Goal: Information Seeking & Learning: Find specific fact

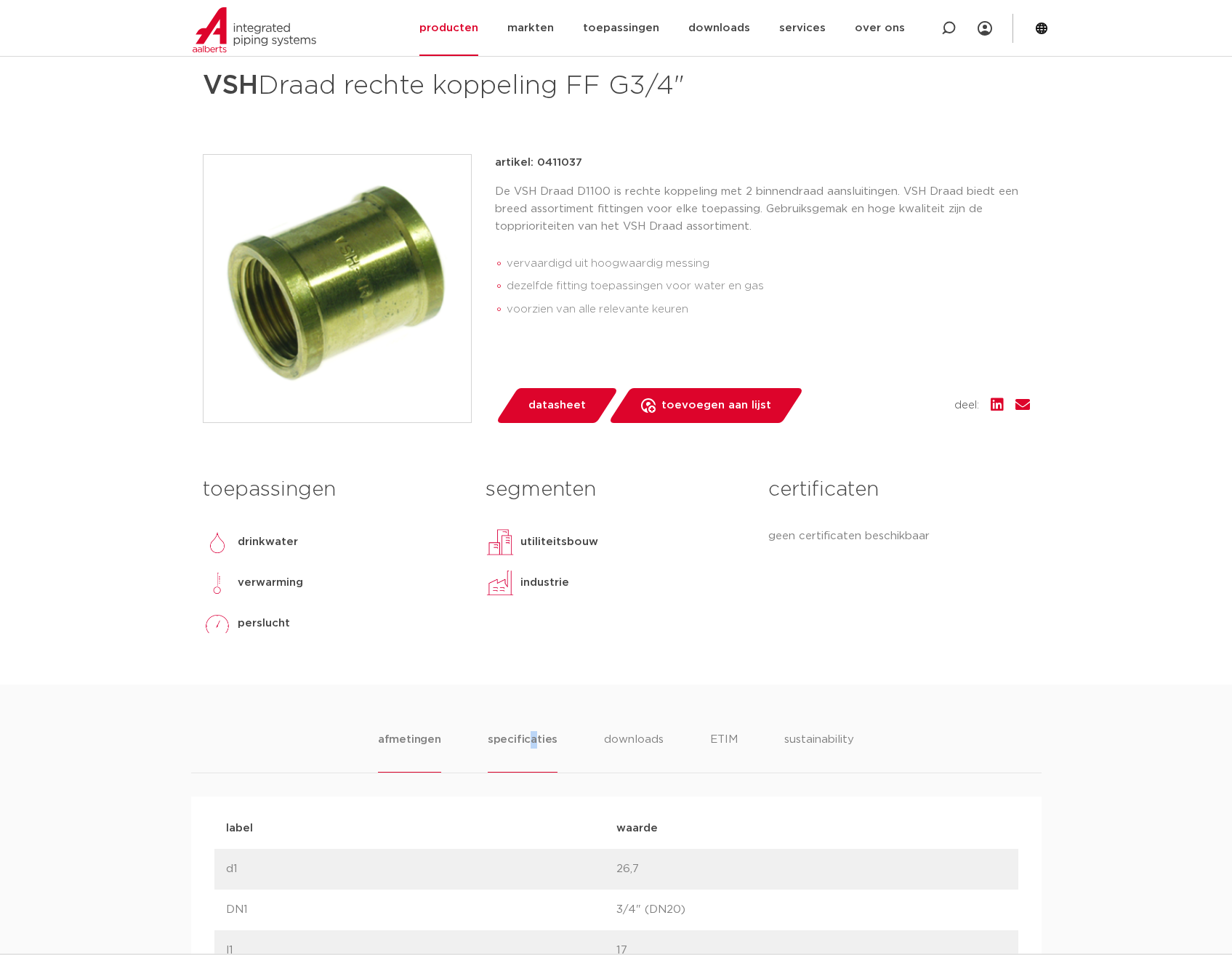
click at [532, 735] on li "specificaties" at bounding box center [522, 752] width 70 height 41
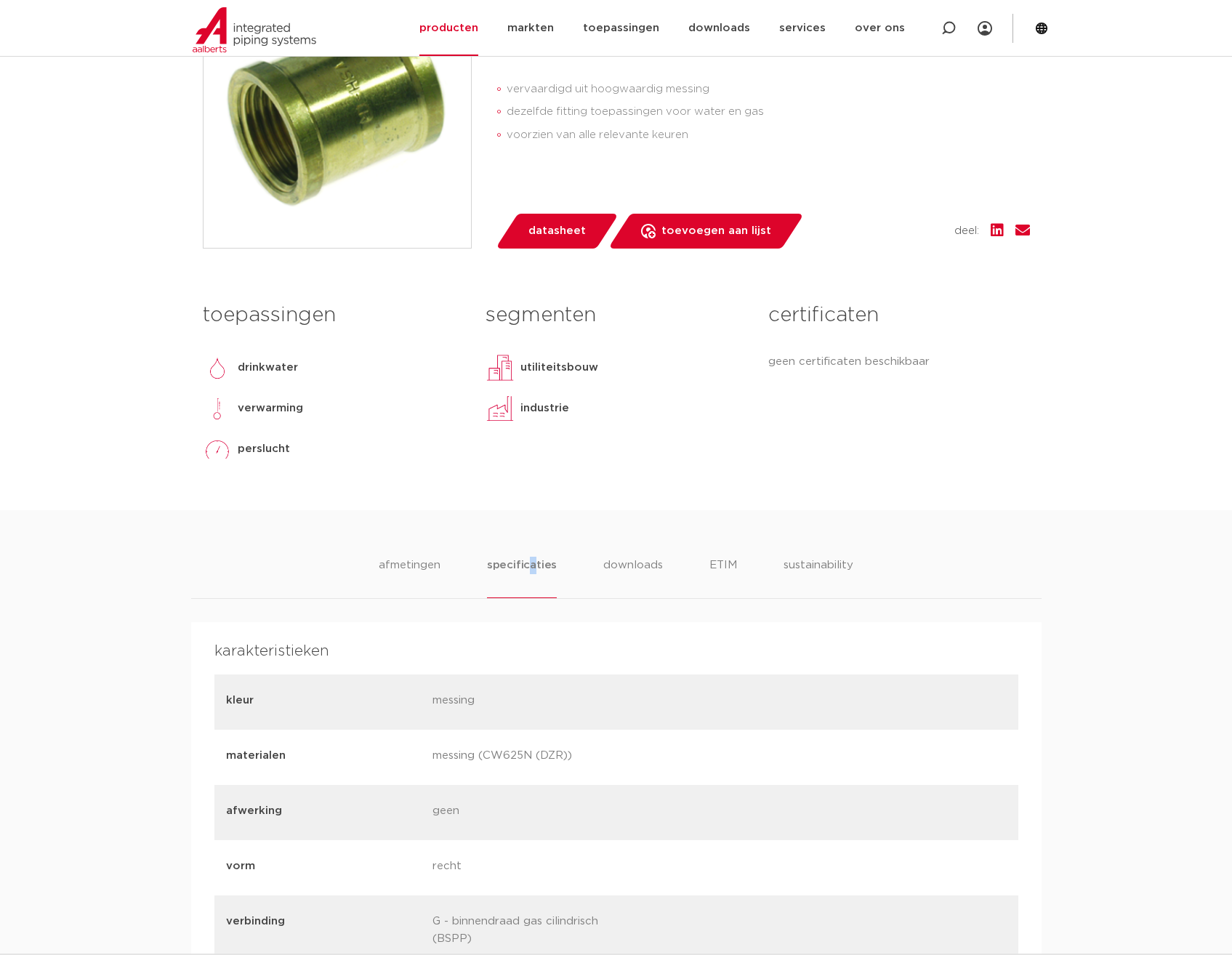
scroll to position [580, 0]
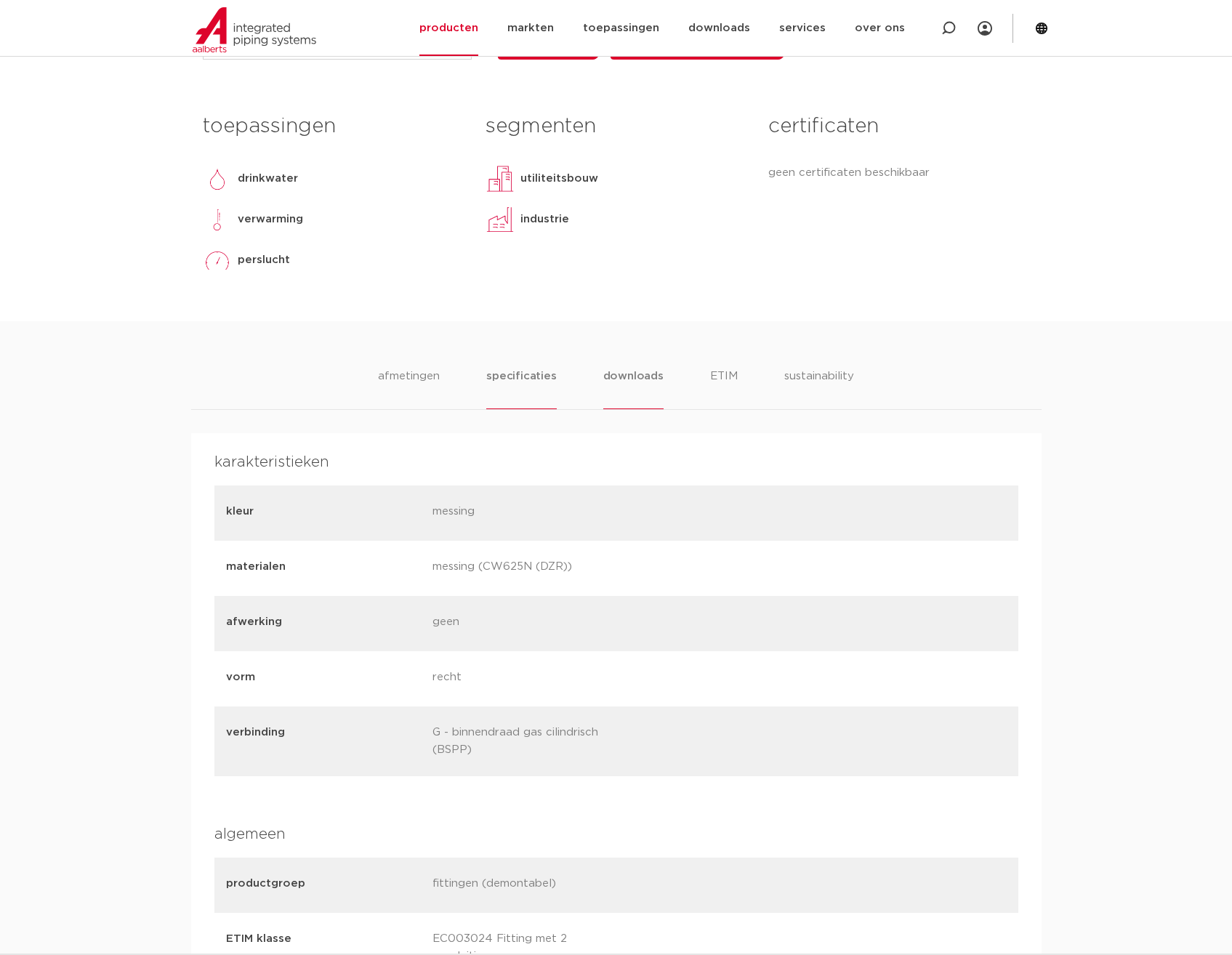
click at [630, 372] on li "downloads" at bounding box center [633, 389] width 60 height 41
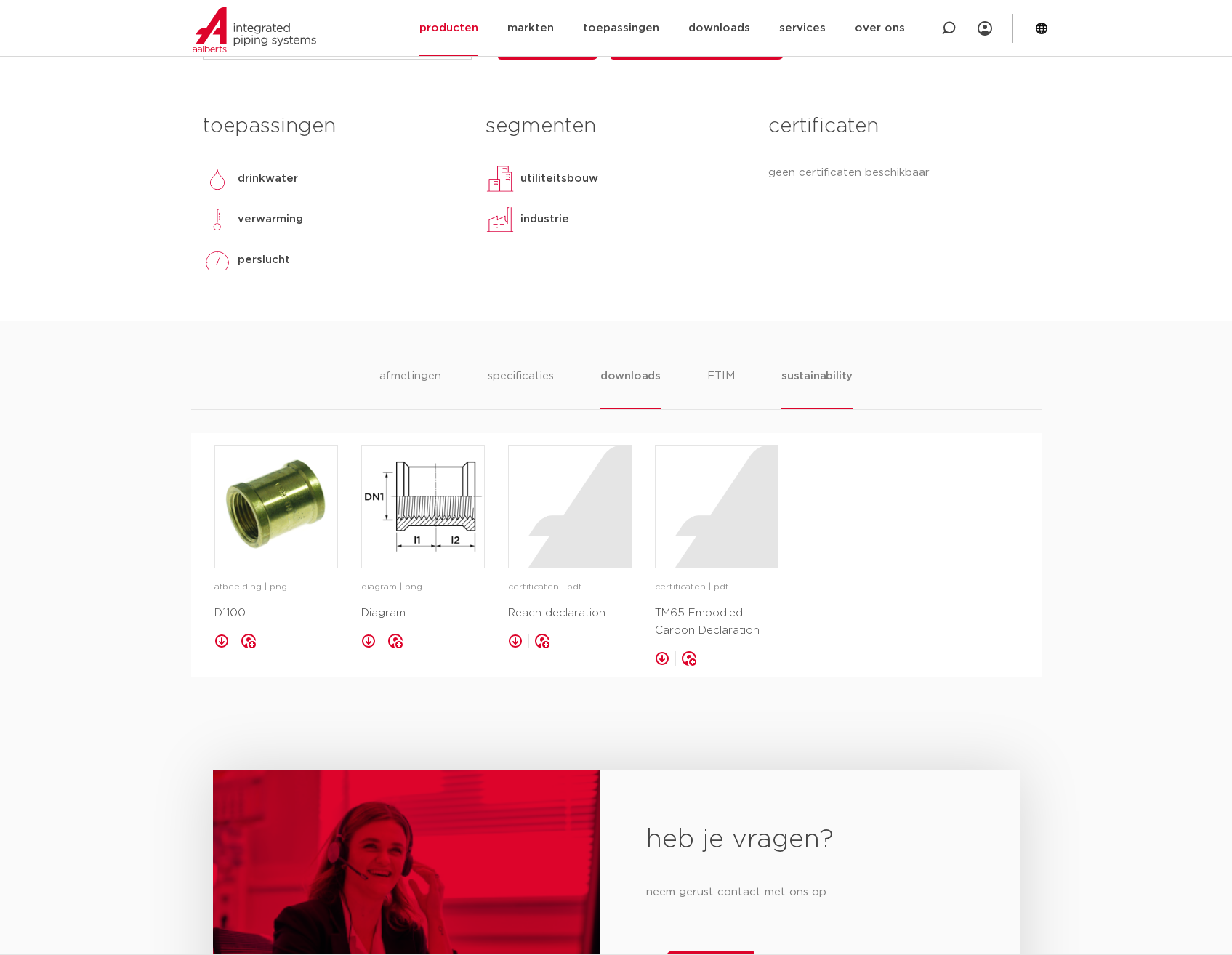
click at [825, 367] on div "afmetingen specificaties downloads ETIM sustainability afmetingen specificaties…" at bounding box center [616, 499] width 1232 height 356
click at [821, 374] on li "sustainability" at bounding box center [817, 389] width 71 height 41
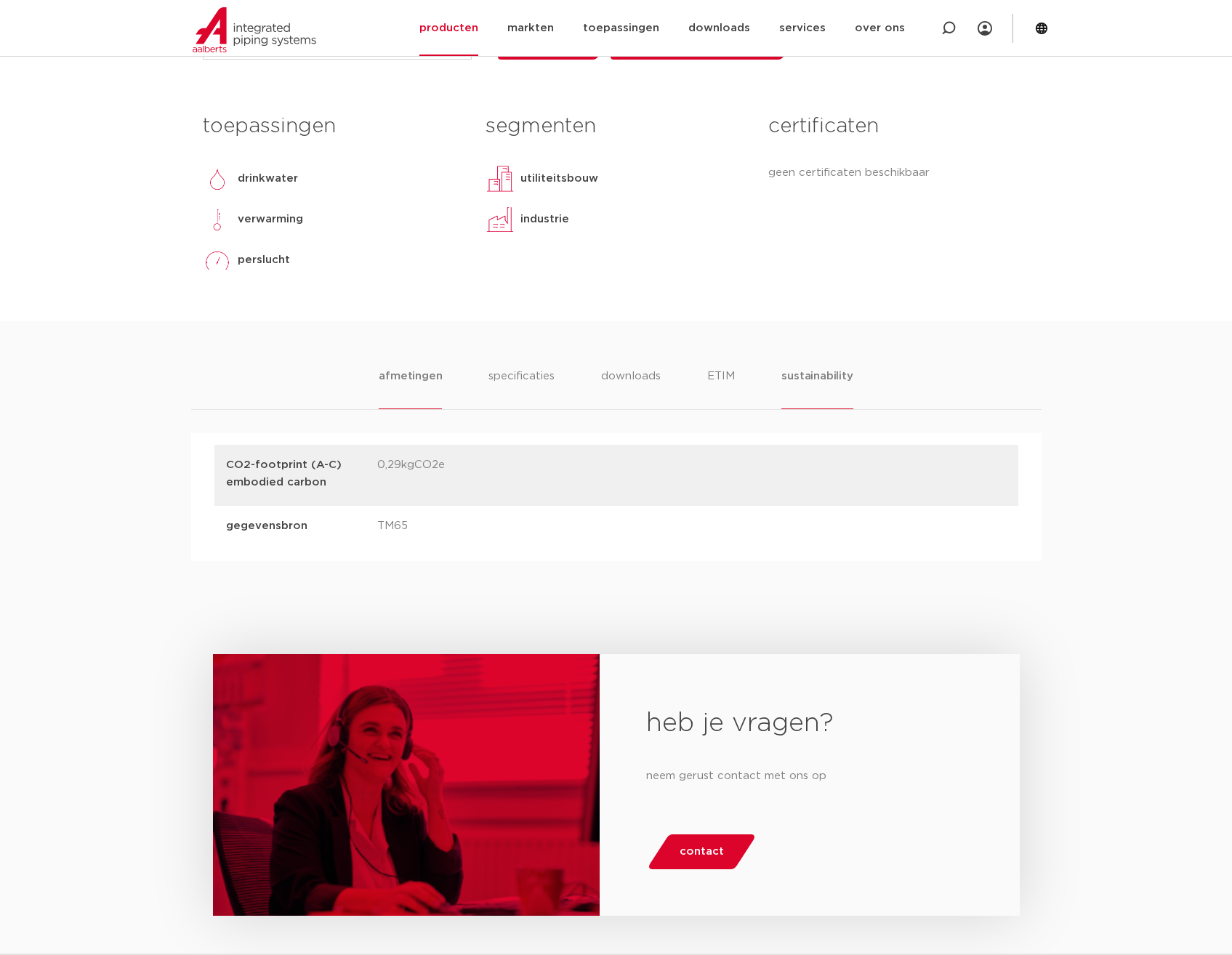
click at [413, 383] on li "afmetingen" at bounding box center [410, 389] width 63 height 41
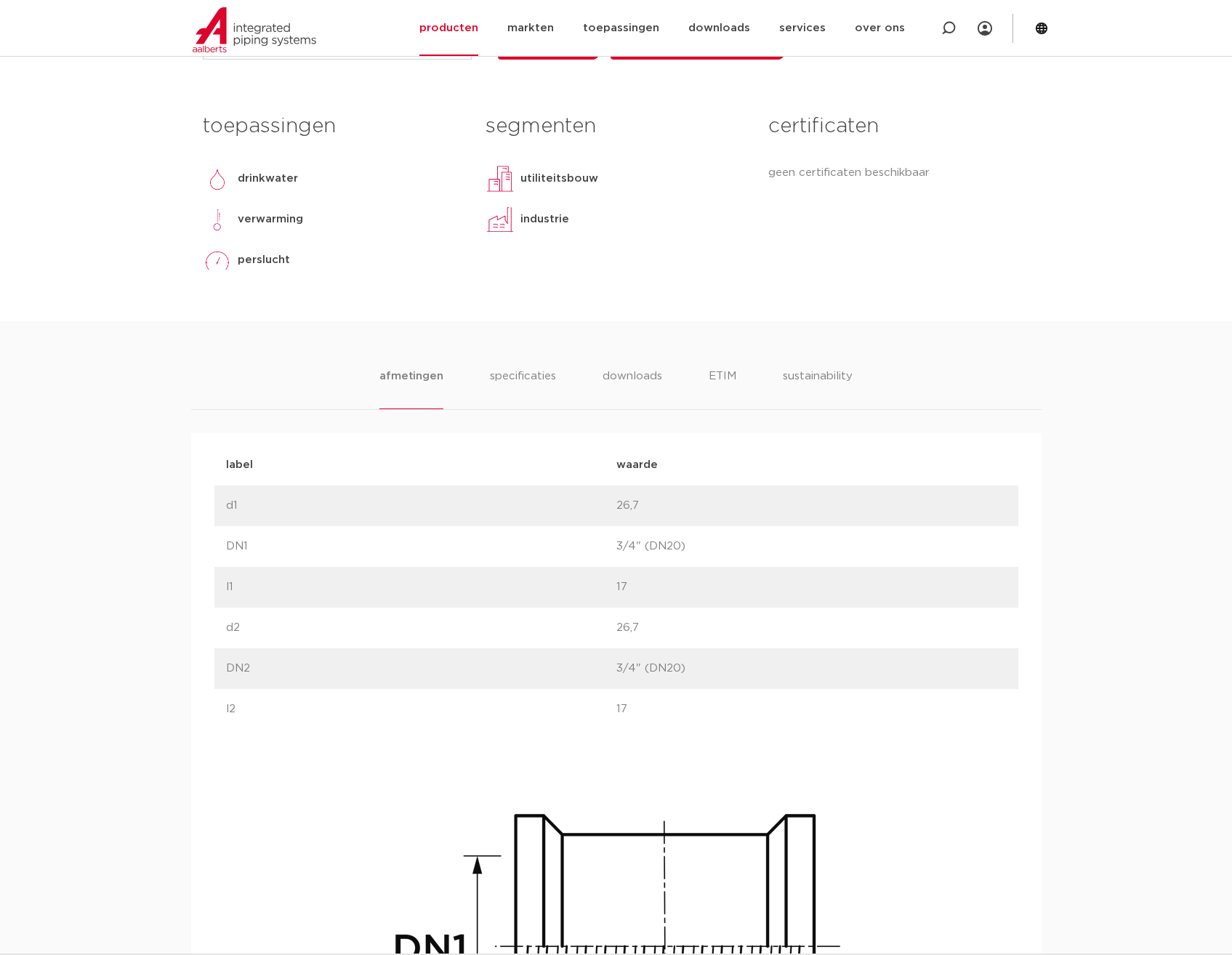
scroll to position [0, 0]
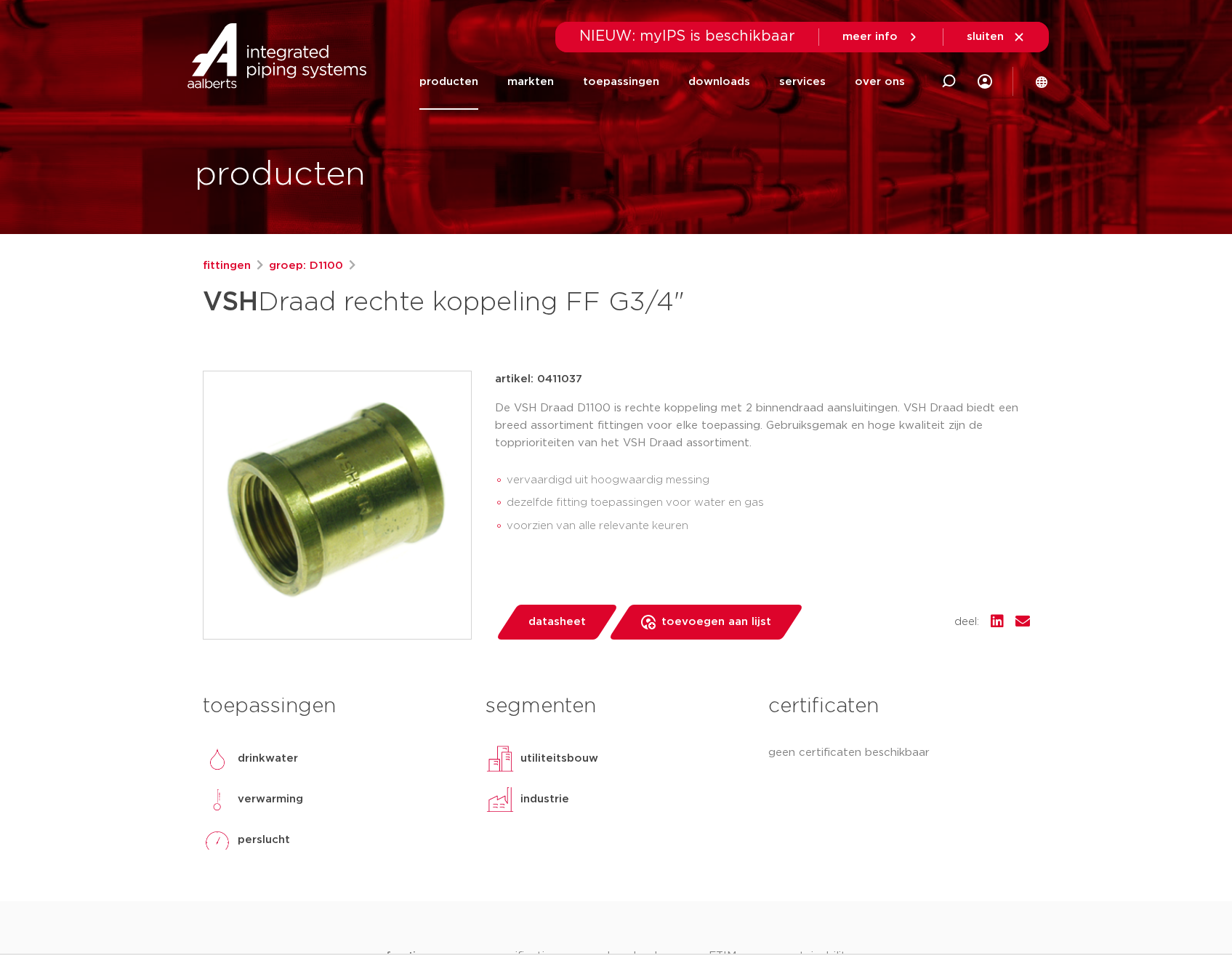
click at [449, 85] on link "producten" at bounding box center [449, 82] width 59 height 56
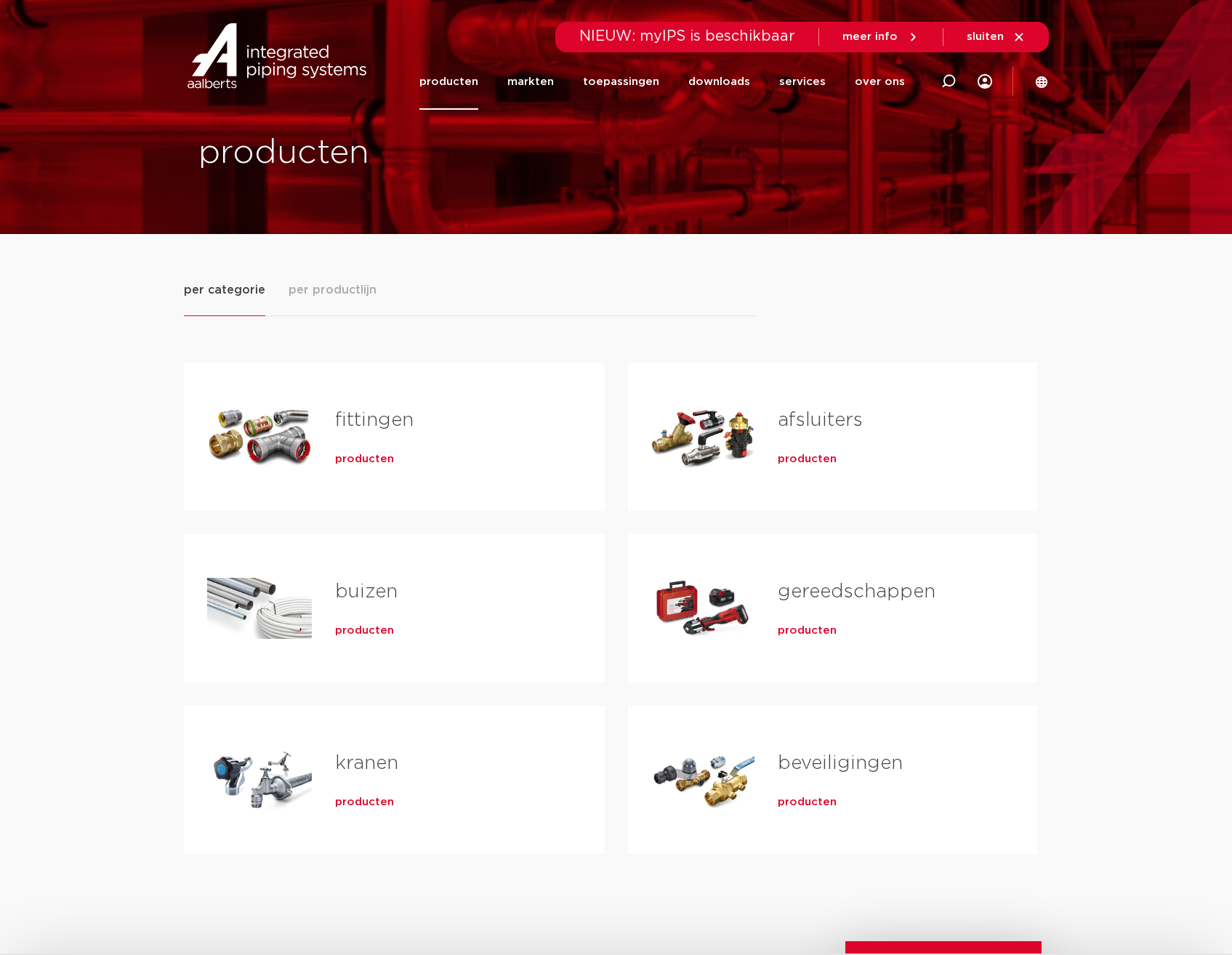
click at [345, 461] on span "producten" at bounding box center [365, 459] width 59 height 15
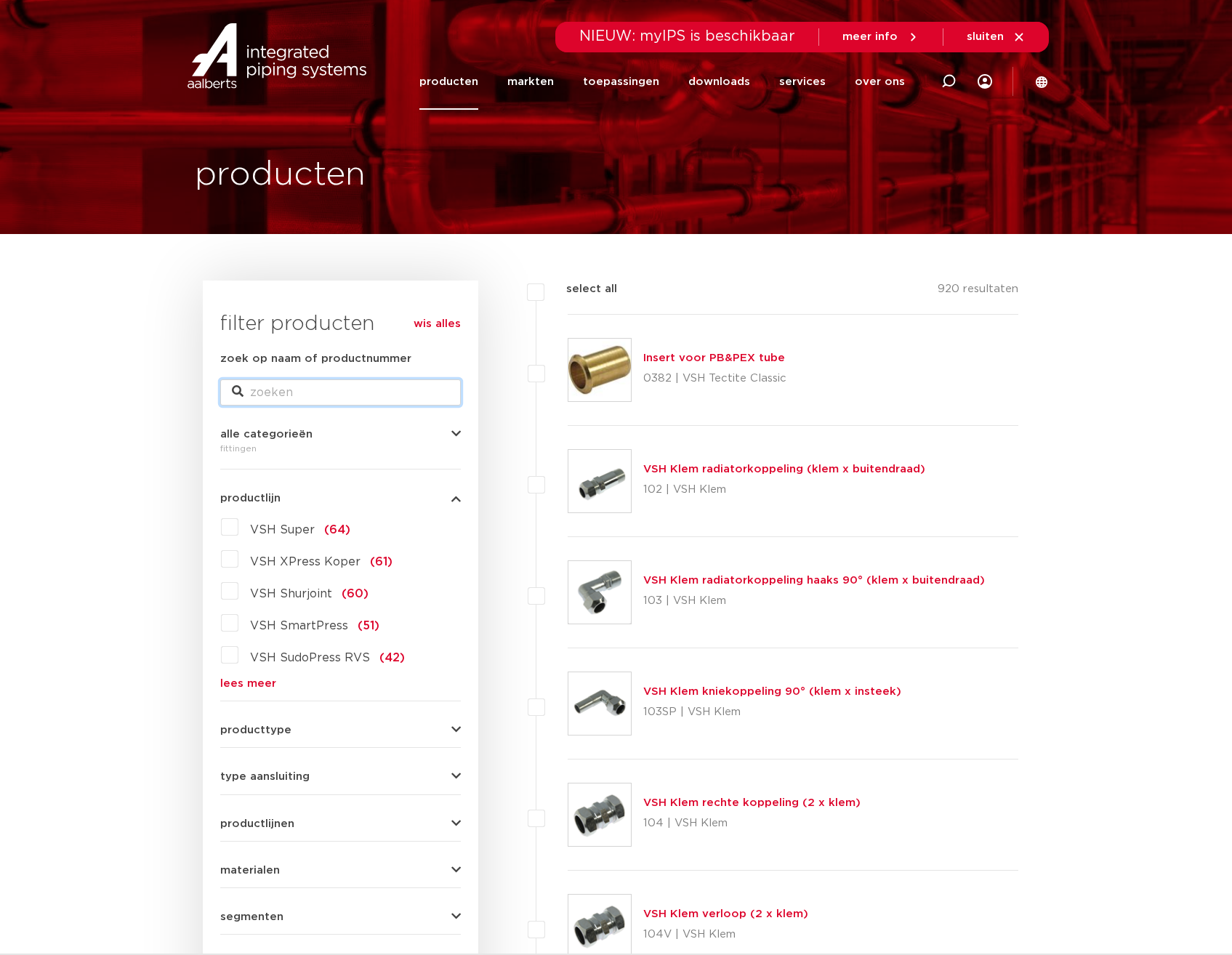
click at [346, 387] on input "zoek op naam of productnummer" at bounding box center [340, 393] width 241 height 27
type input "sok"
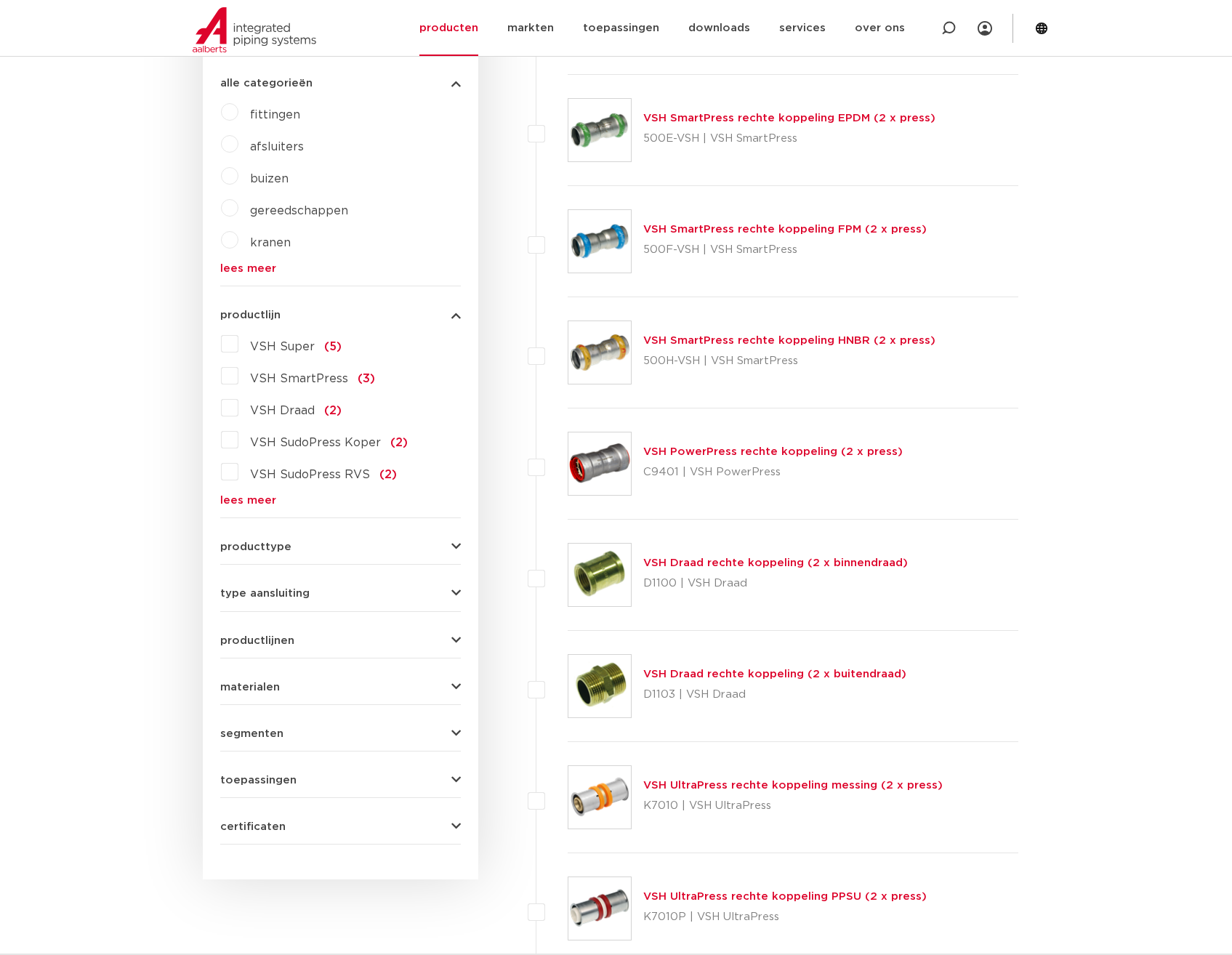
scroll to position [654, 0]
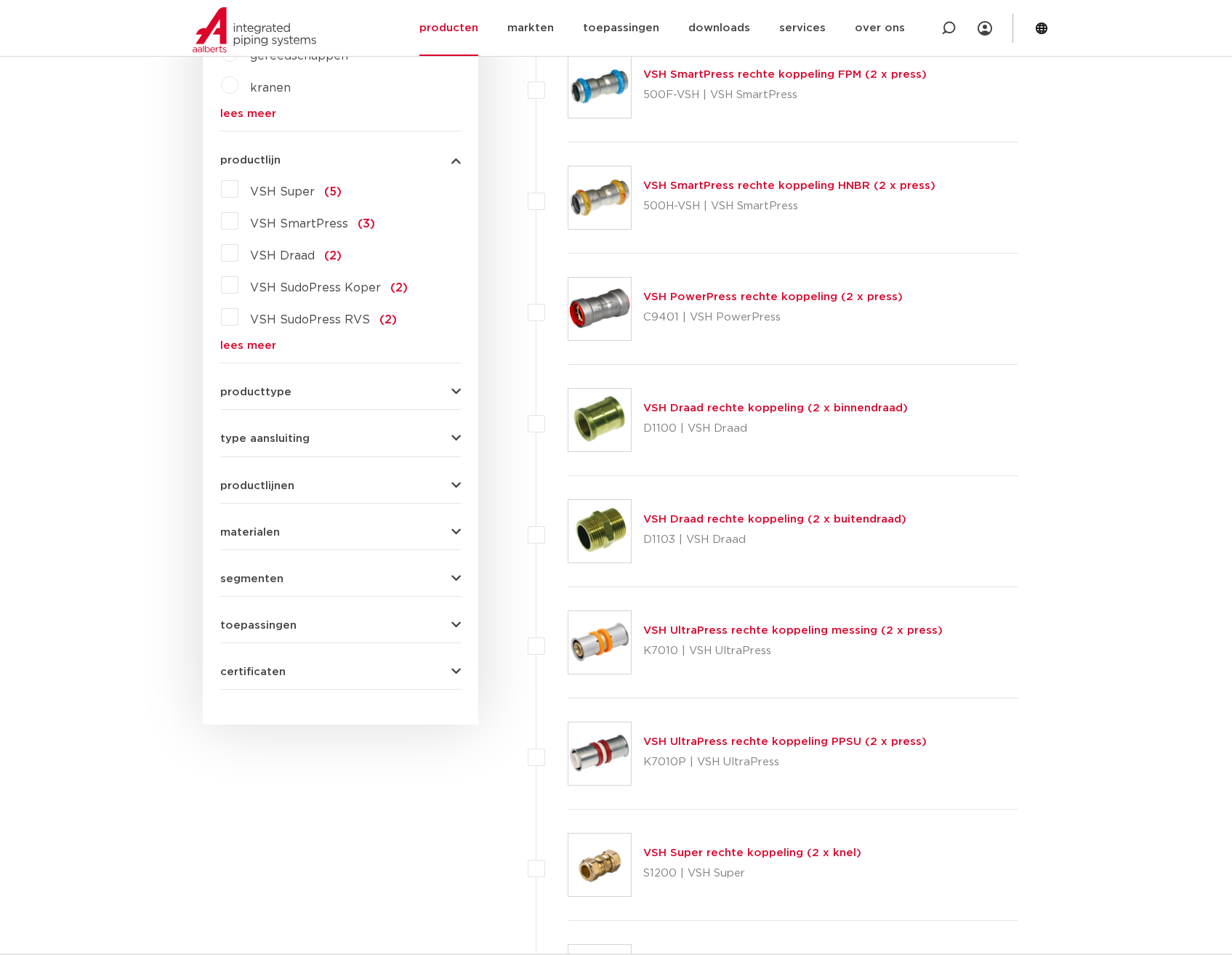
click at [774, 520] on link "VSH Draad rechte koppeling (2 x buitendraad)" at bounding box center [774, 519] width 263 height 11
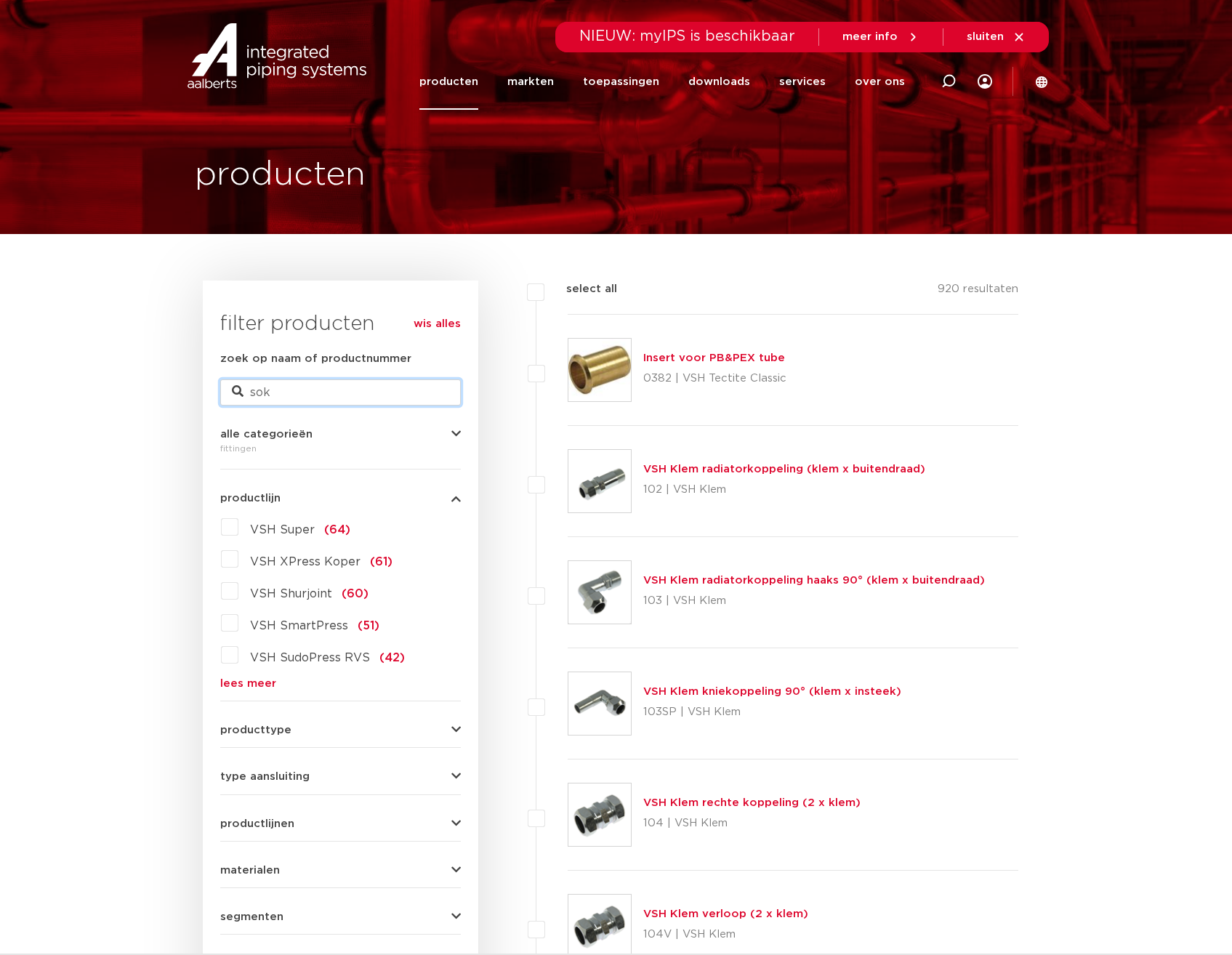
click at [318, 395] on input "sok" at bounding box center [340, 393] width 241 height 27
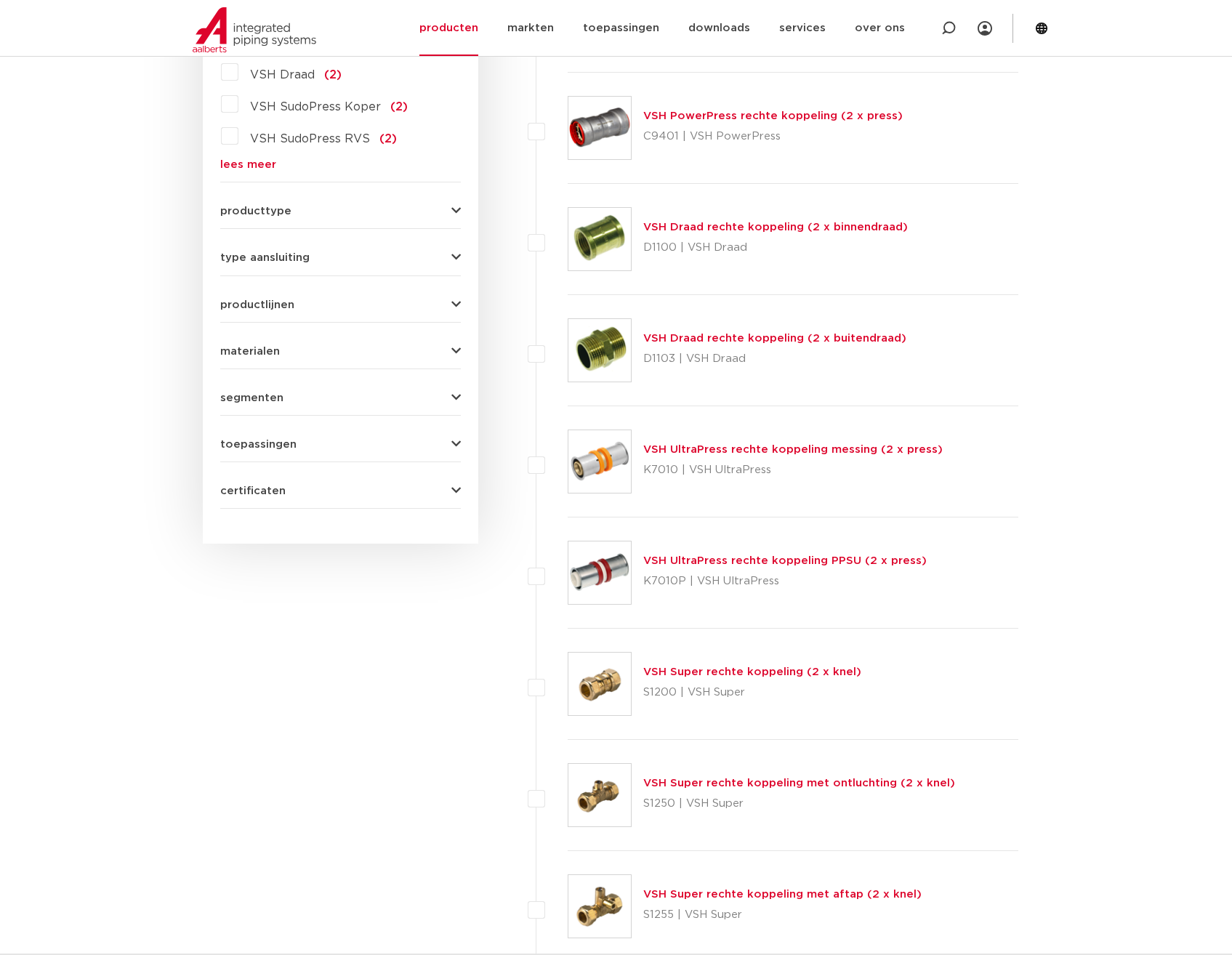
scroll to position [581, 0]
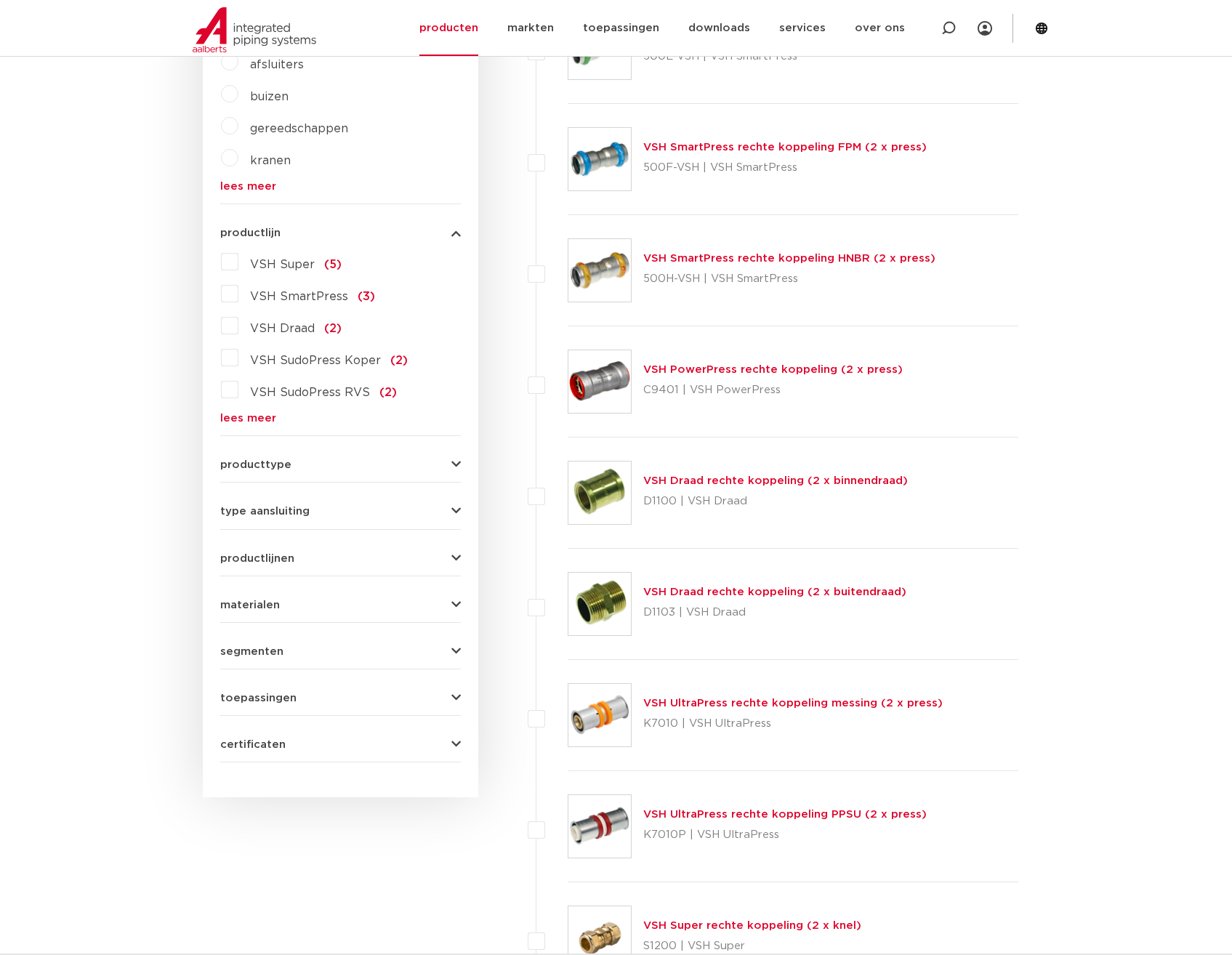
drag, startPoint x: 368, startPoint y: 473, endPoint x: 380, endPoint y: 467, distance: 13.4
click at [369, 472] on form "zoek op naam of productnummer sok alle categorieën fittingen afsluiters buizen …" at bounding box center [340, 339] width 241 height 845
click at [432, 466] on button "producttype" at bounding box center [340, 465] width 241 height 11
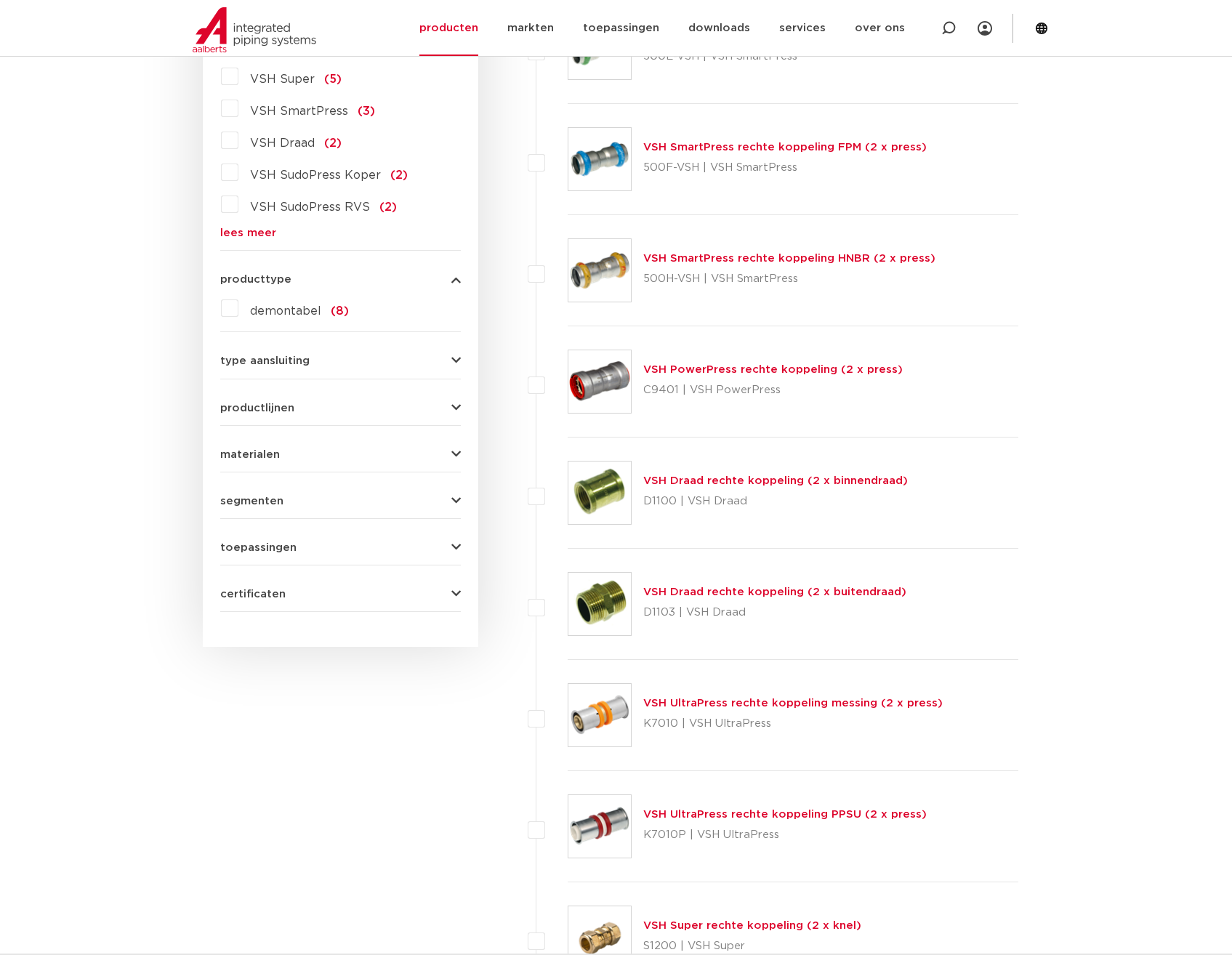
click at [332, 363] on button "type aansluiting" at bounding box center [340, 360] width 241 height 11
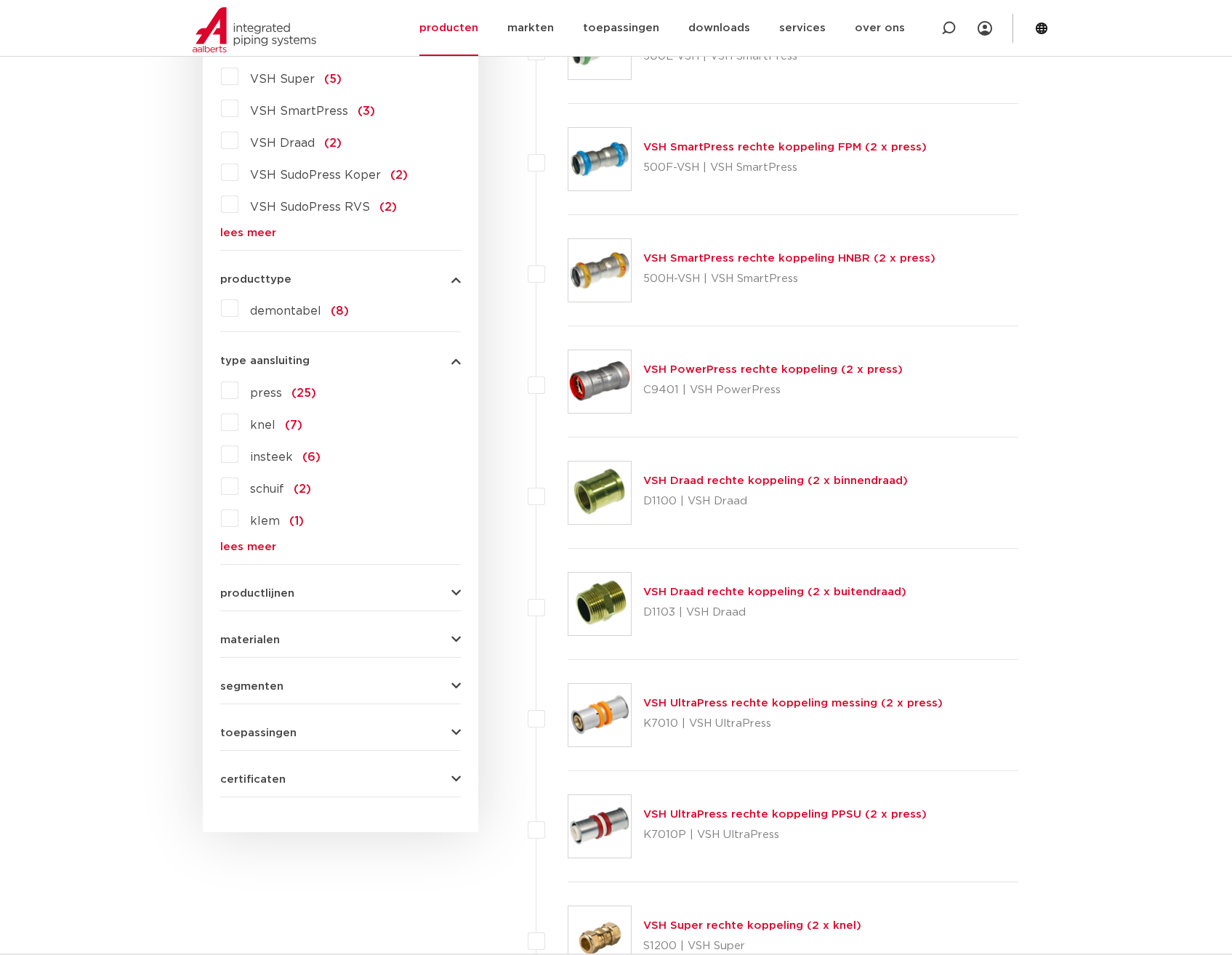
click at [254, 548] on link "lees meer" at bounding box center [340, 547] width 241 height 11
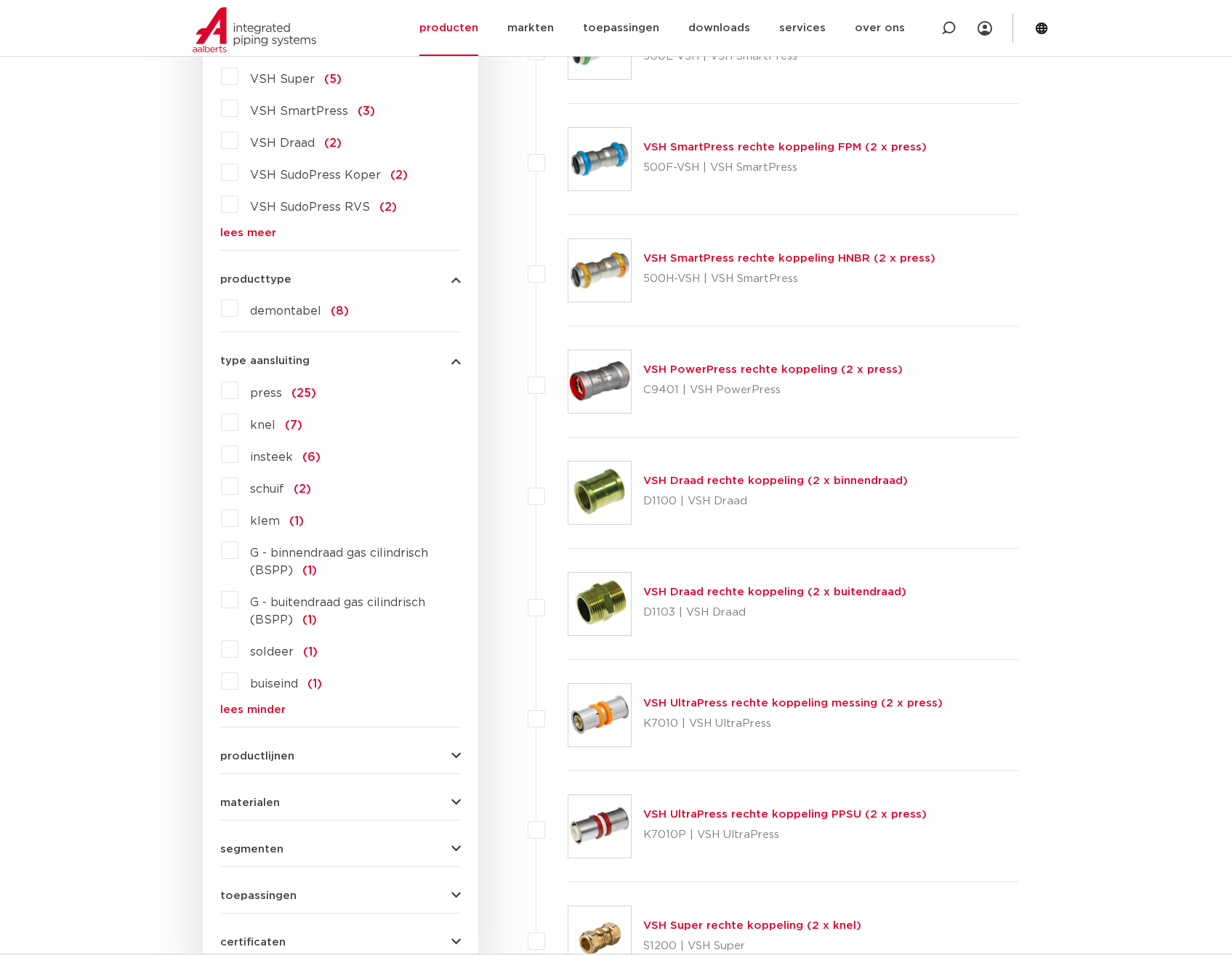
click at [281, 556] on span "G - binnendraad gas cilindrisch (BSPP)" at bounding box center [338, 561] width 179 height 29
click at [0, 0] on input "G - binnendraad gas cilindrisch (BSPP) (1)" at bounding box center [0, 0] width 0 height 0
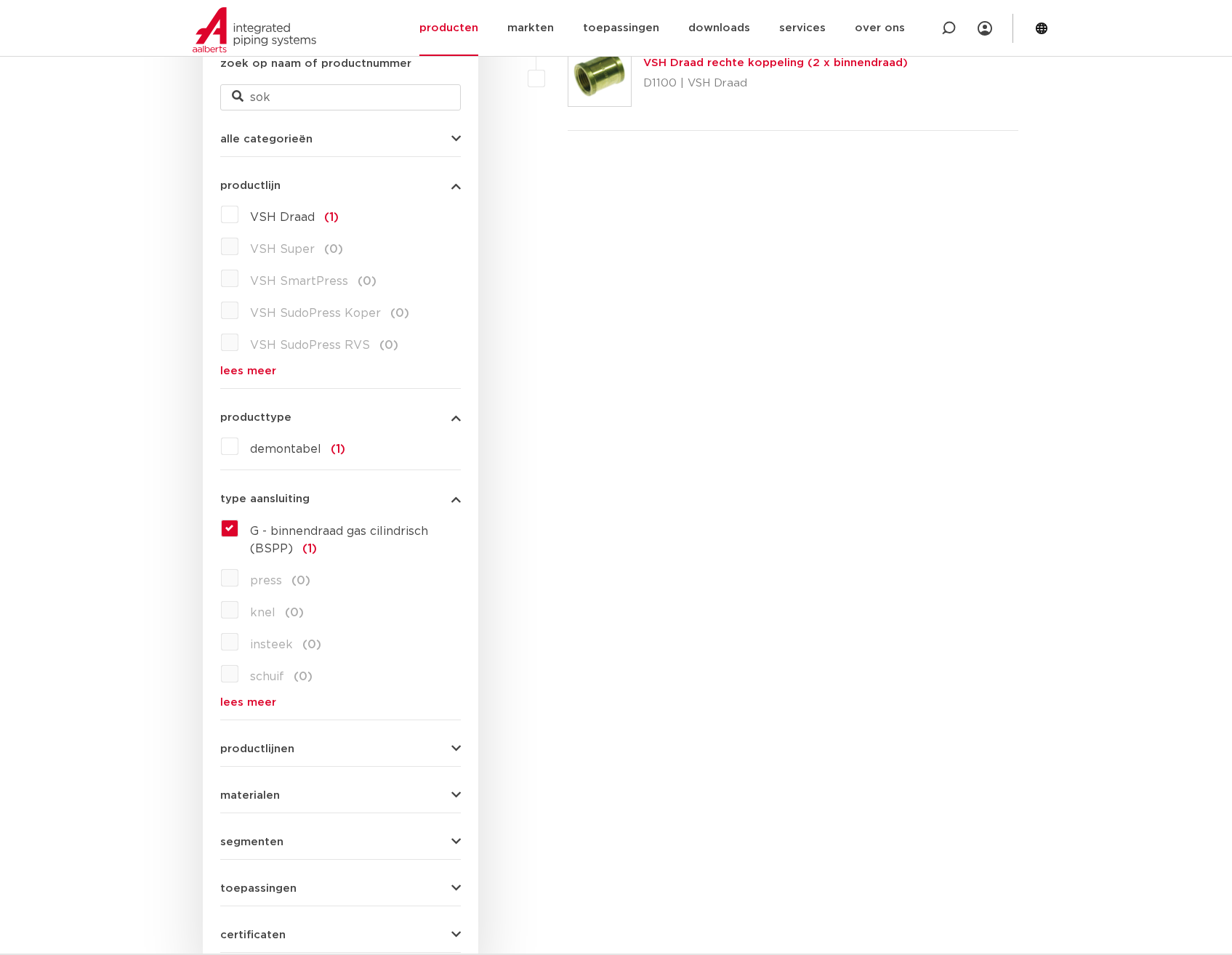
scroll to position [218, 0]
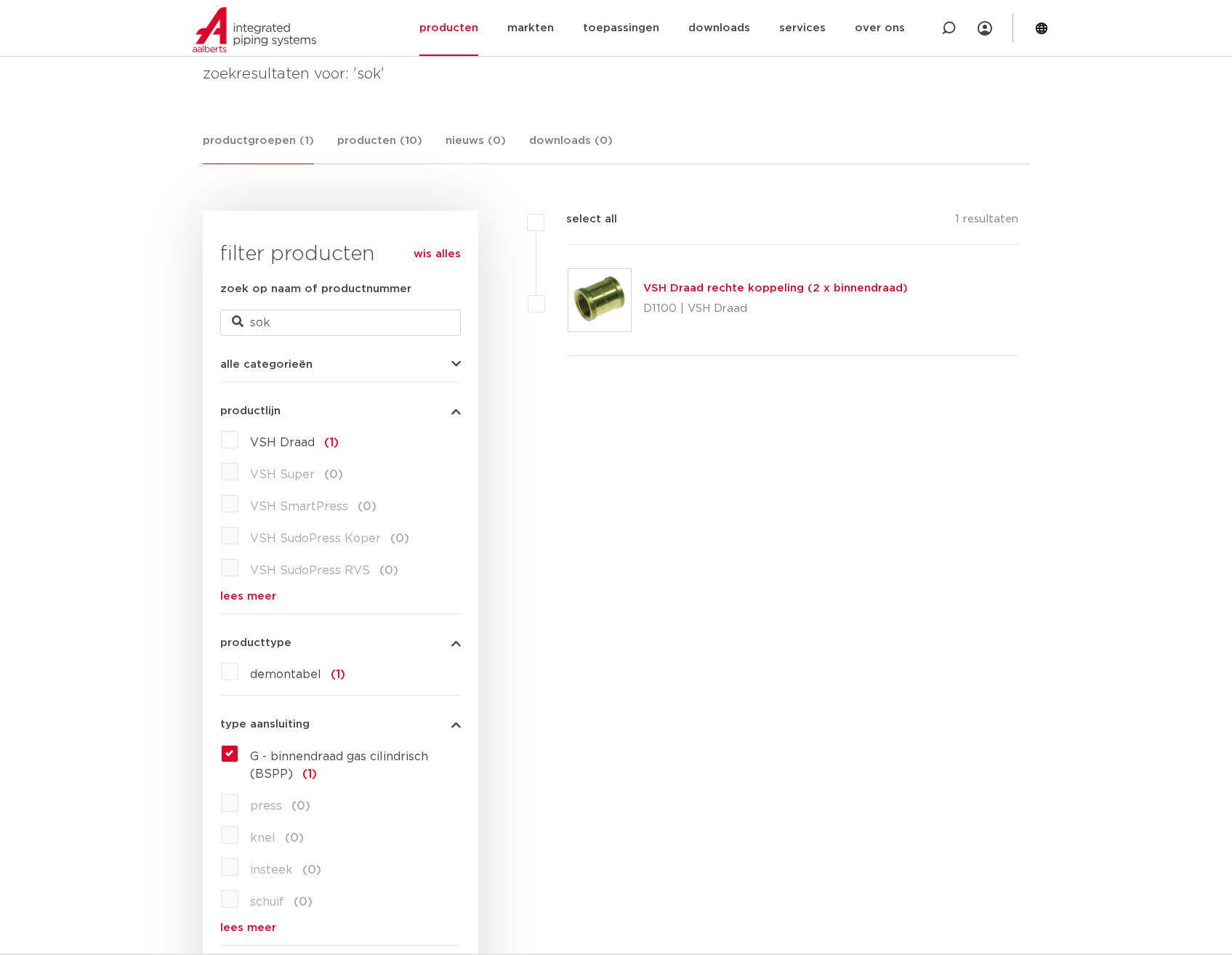
click at [612, 304] on img at bounding box center [599, 300] width 62 height 62
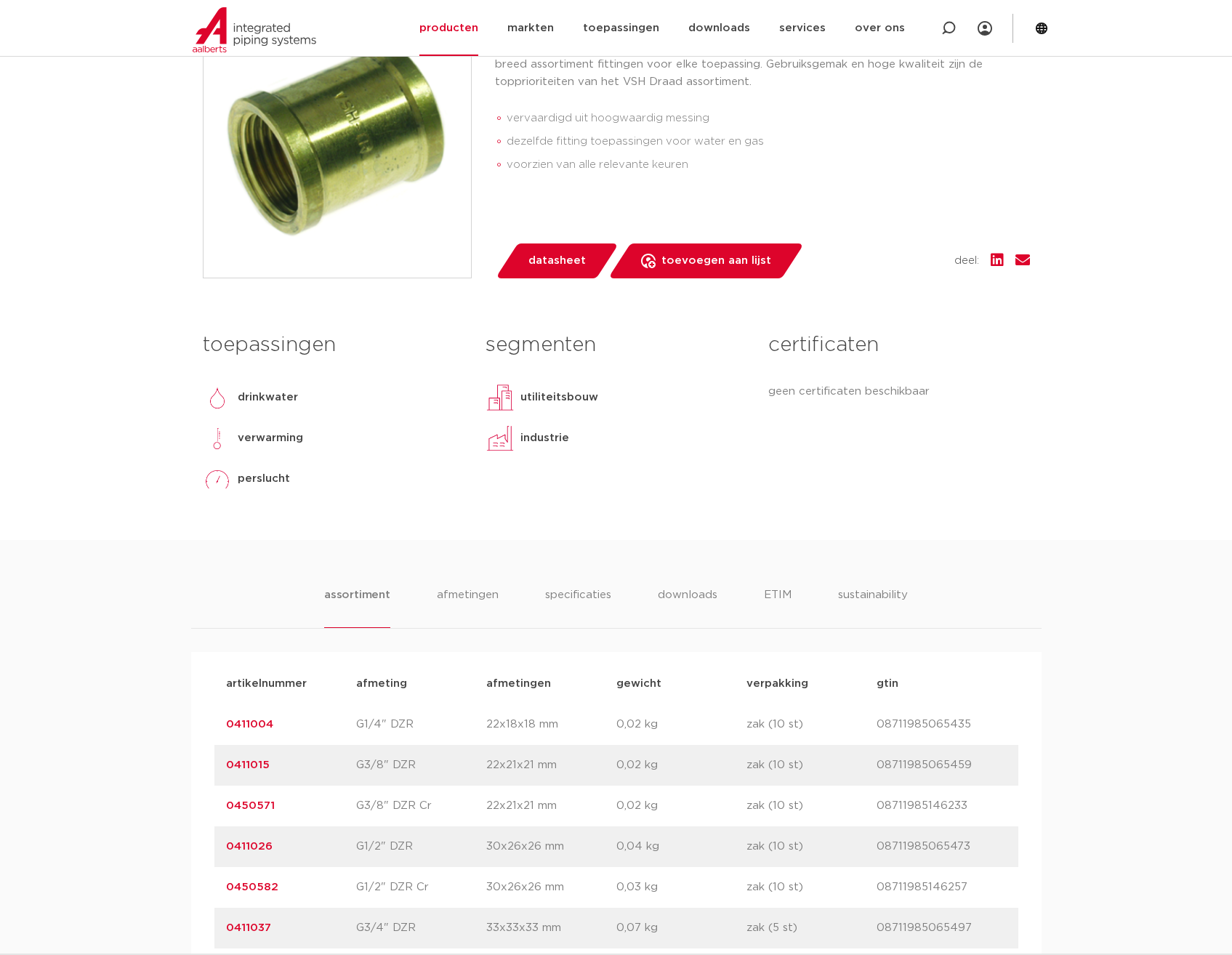
scroll to position [654, 0]
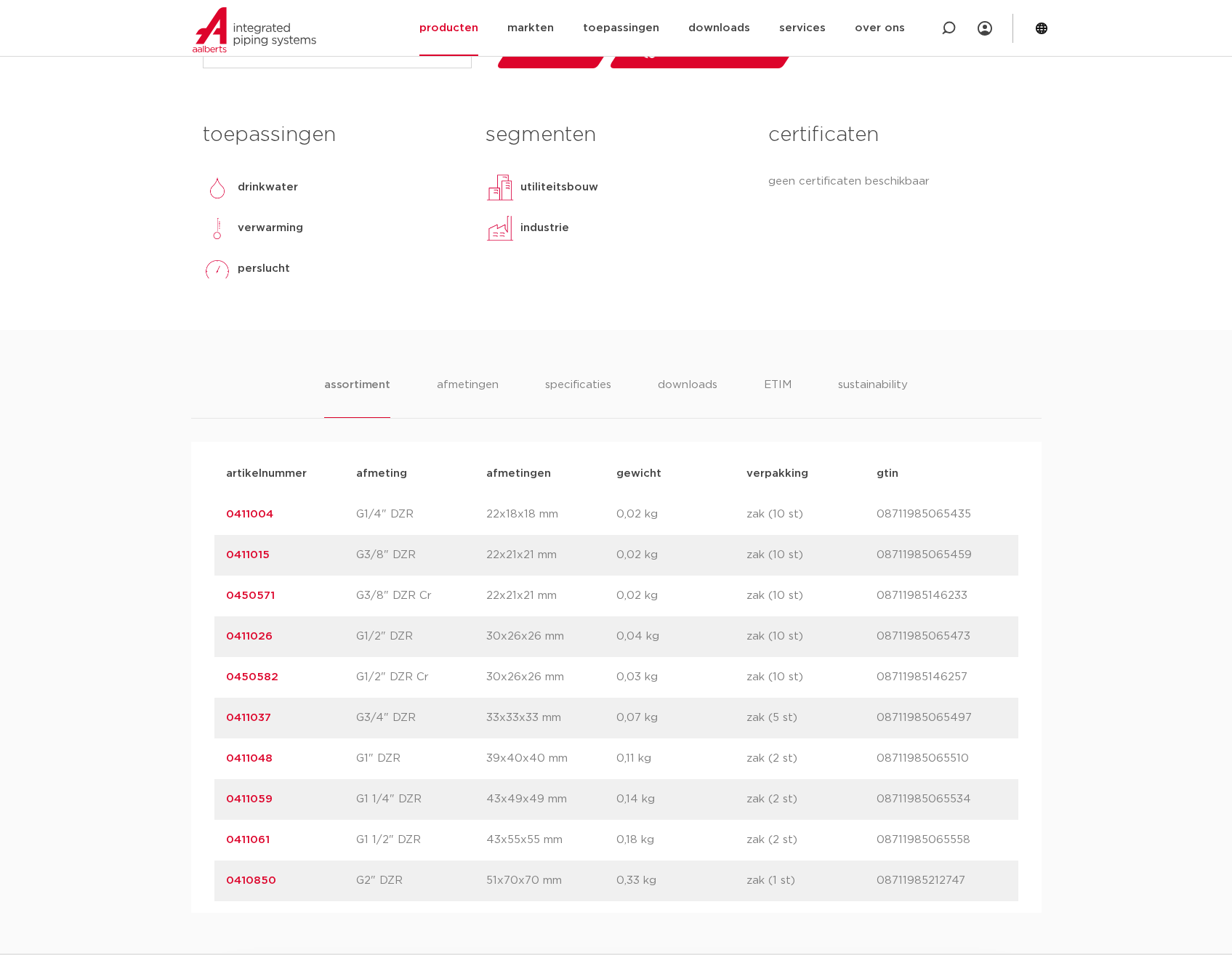
drag, startPoint x: 277, startPoint y: 841, endPoint x: 226, endPoint y: 840, distance: 51.0
click at [226, 840] on p "0411061" at bounding box center [291, 841] width 130 height 18
drag, startPoint x: 226, startPoint y: 840, endPoint x: 258, endPoint y: 840, distance: 32.0
copy link "0411061"
